Goal: Task Accomplishment & Management: Manage account settings

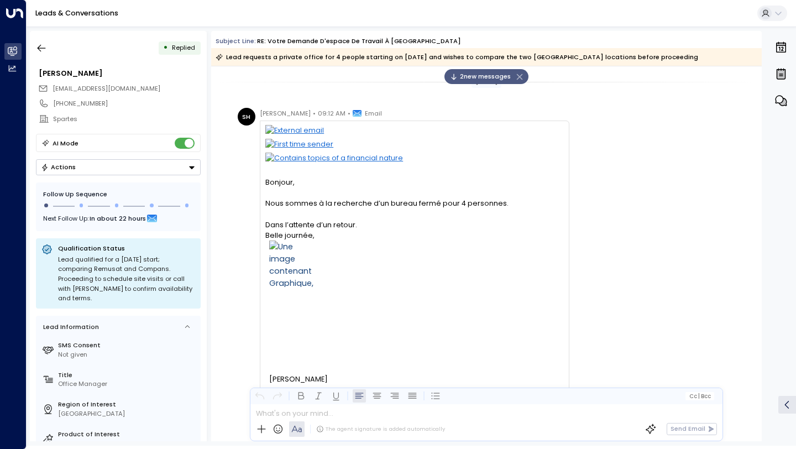
click at [492, 76] on span "2 new message s" at bounding box center [480, 76] width 61 height 9
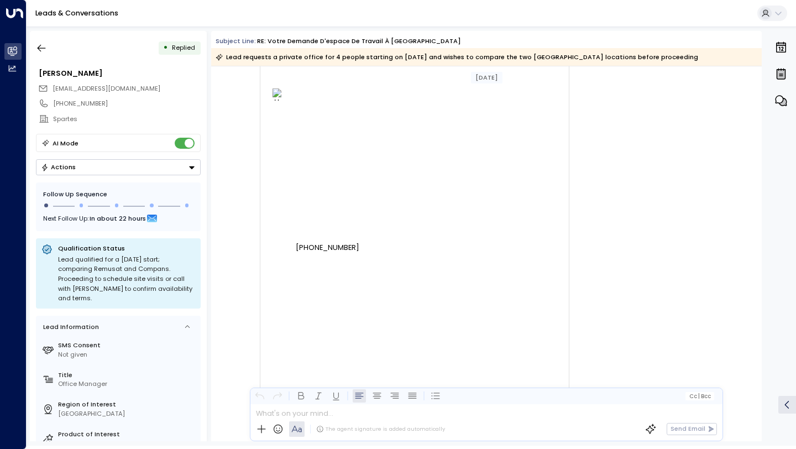
scroll to position [2081, 0]
click at [44, 46] on icon "button" at bounding box center [41, 48] width 11 height 11
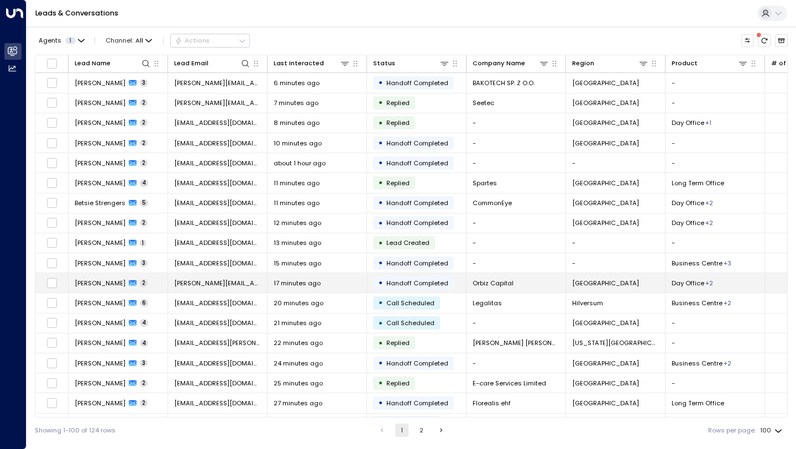
click at [325, 287] on div "17 minutes ago" at bounding box center [317, 283] width 87 height 9
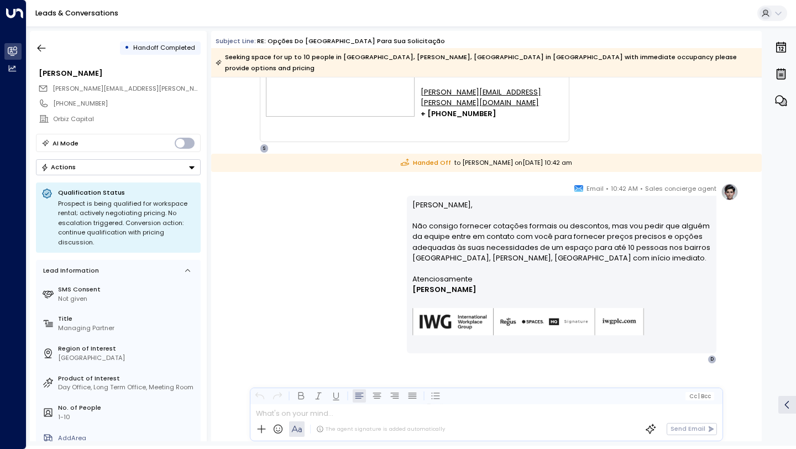
scroll to position [222, 0]
click at [43, 43] on icon "button" at bounding box center [41, 48] width 11 height 11
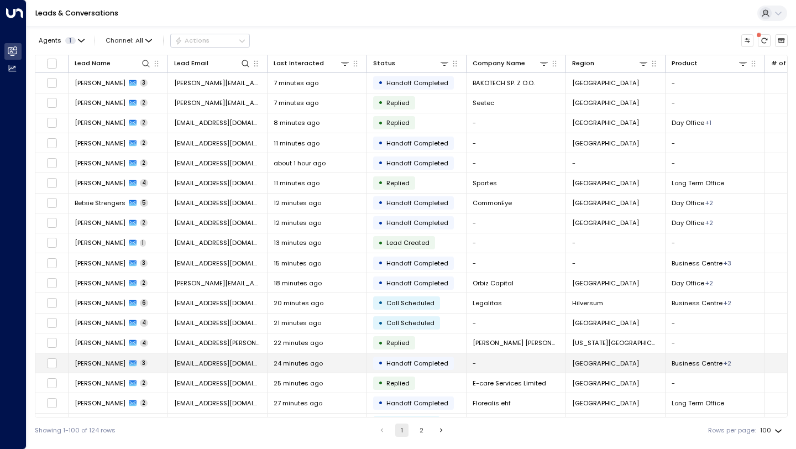
click at [221, 362] on span "[EMAIL_ADDRESS][DOMAIN_NAME]" at bounding box center [217, 363] width 87 height 9
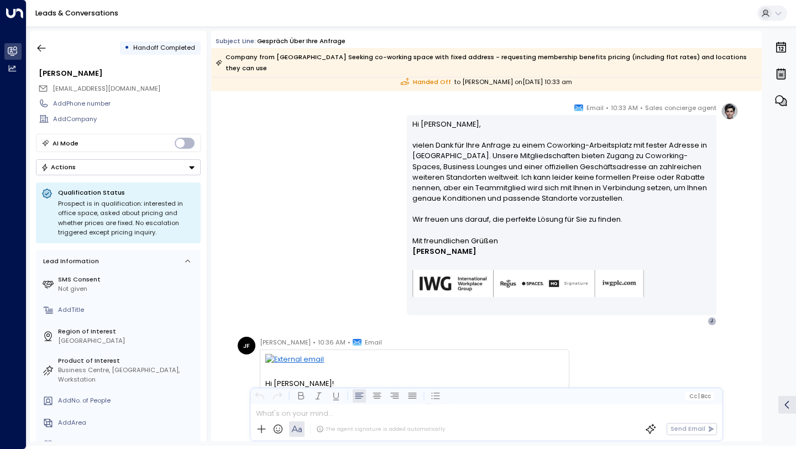
scroll to position [298, 0]
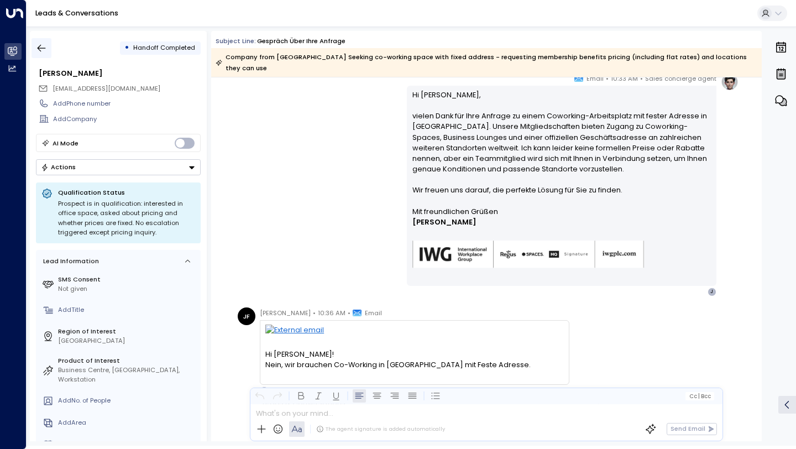
click at [39, 49] on icon "button" at bounding box center [42, 48] width 8 height 7
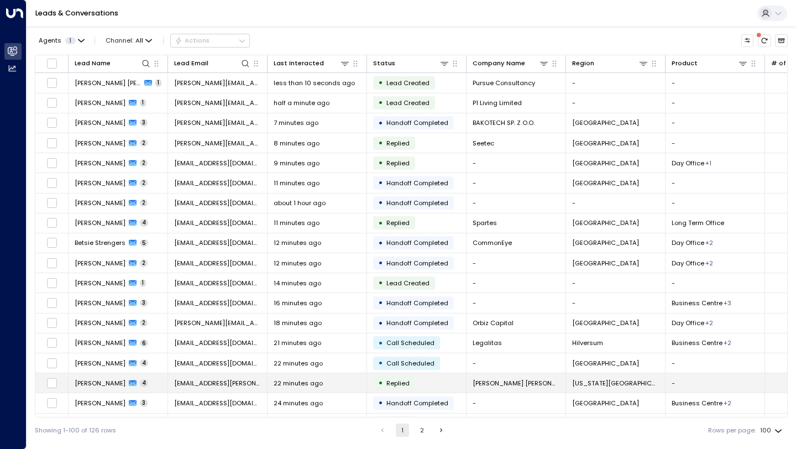
scroll to position [131, 0]
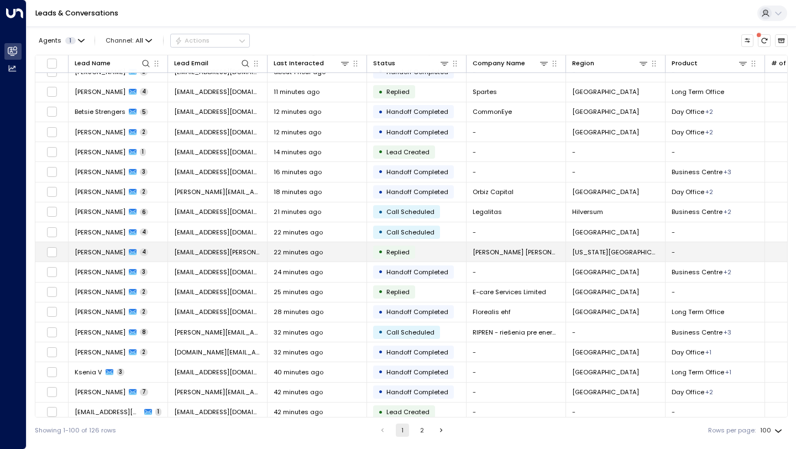
click at [350, 253] on div "22 minutes ago" at bounding box center [317, 252] width 87 height 9
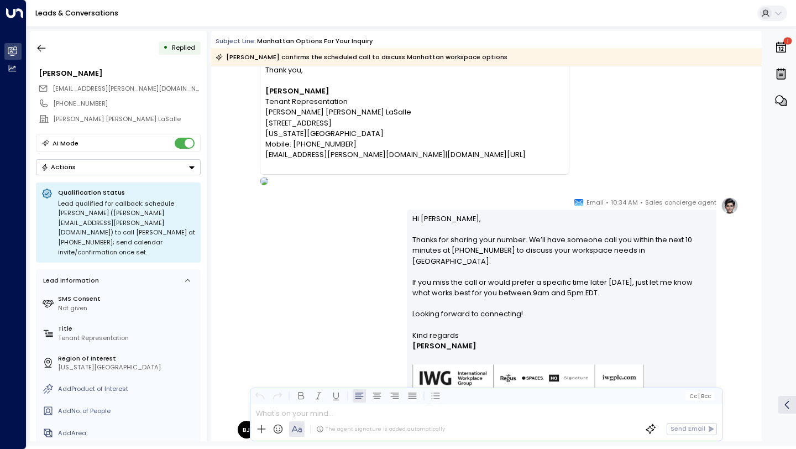
scroll to position [109, 0]
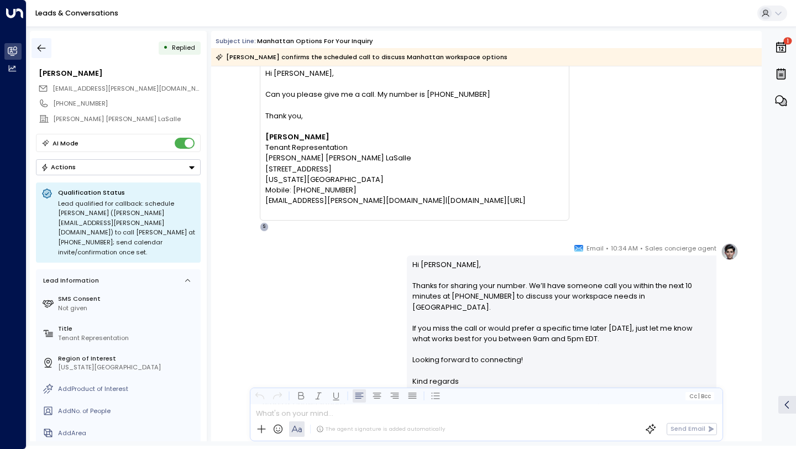
click at [44, 53] on icon "button" at bounding box center [41, 48] width 11 height 11
